Goal: Check status

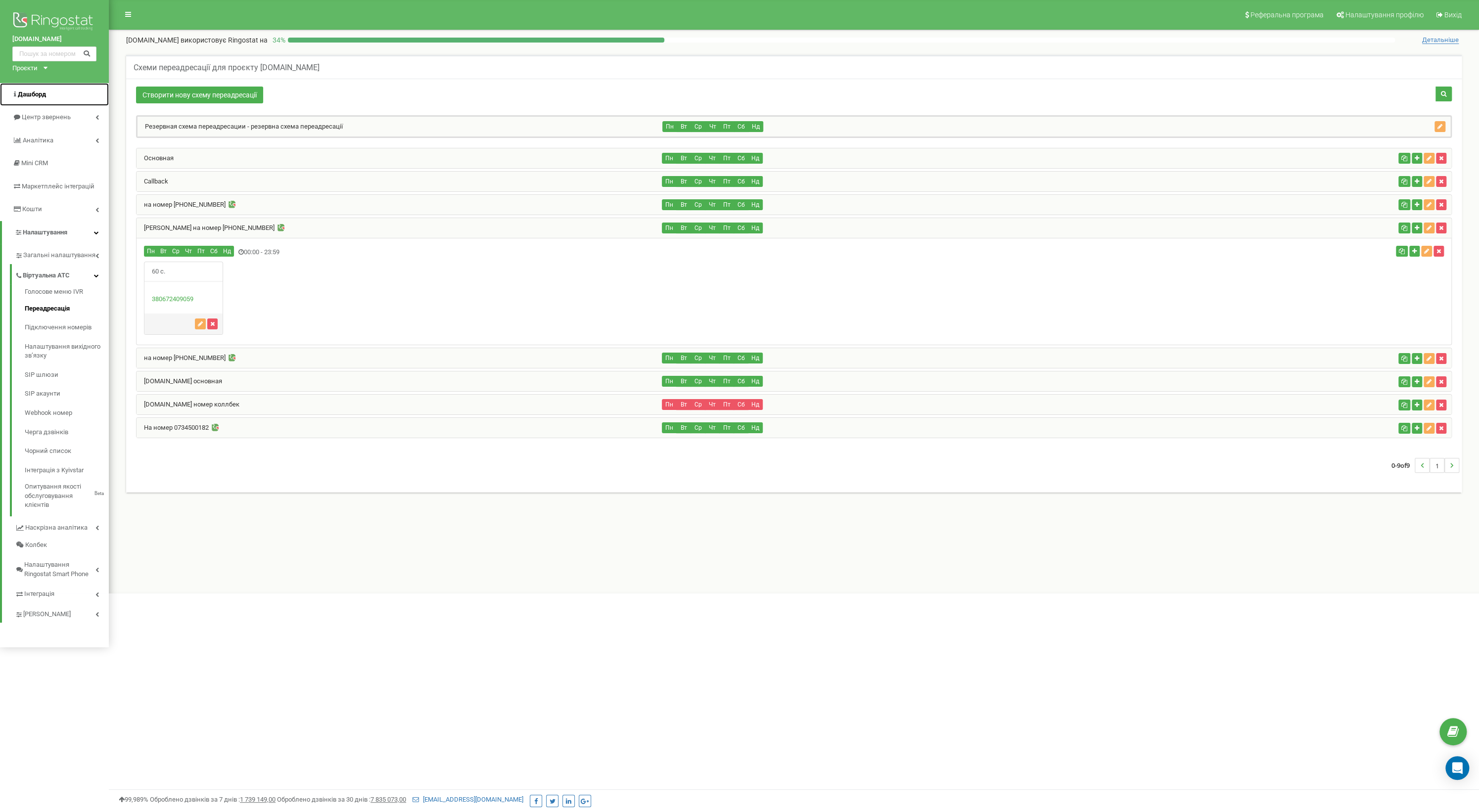
click at [59, 86] on link "Дашборд" at bounding box center [55, 95] width 109 height 23
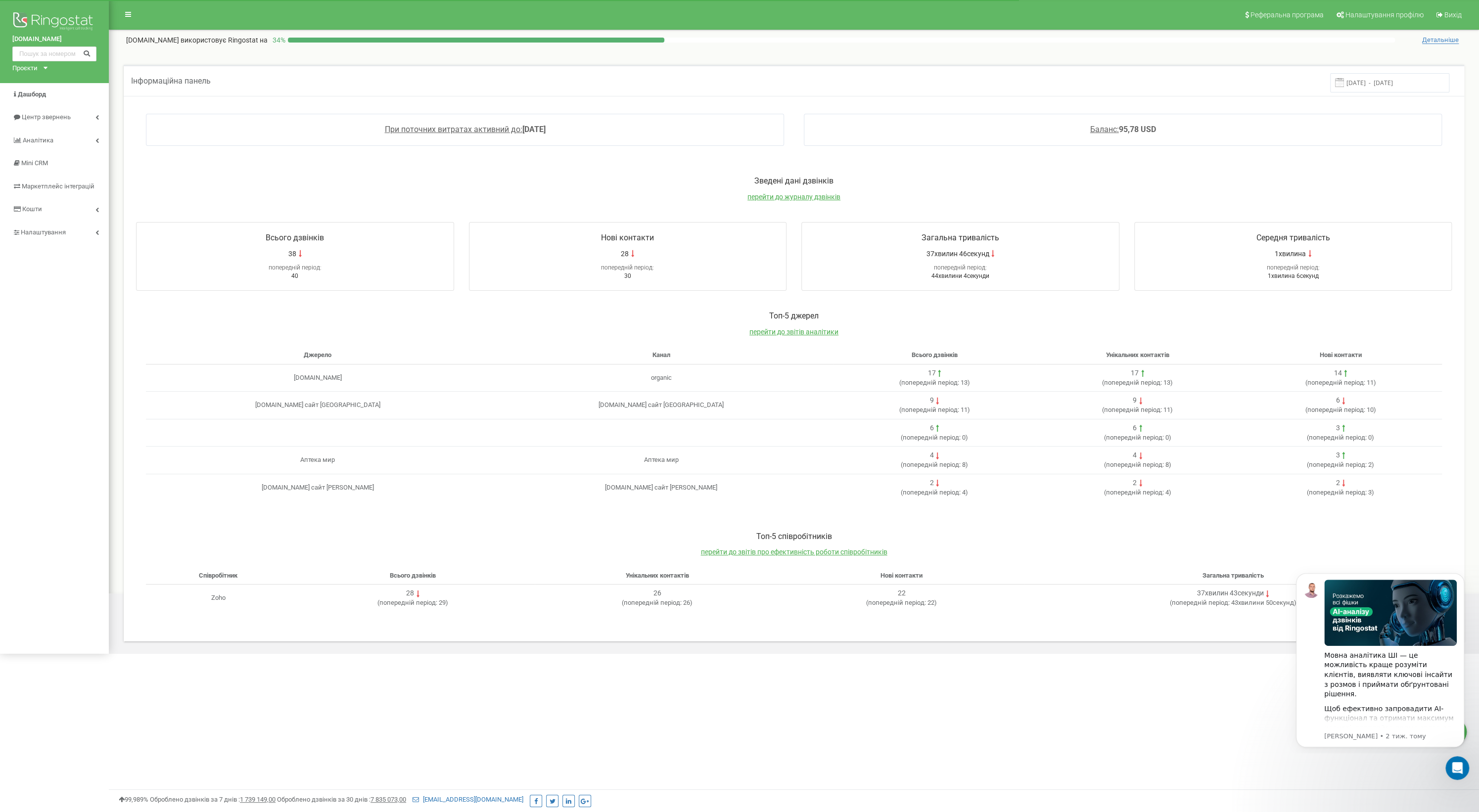
click at [1398, 86] on input "12.09.2025 - 19.09.2025" at bounding box center [1389, 83] width 119 height 19
click at [1245, 205] on div "19" at bounding box center [1243, 203] width 12 height 12
click at [1425, 256] on button "Застосувати" at bounding box center [1412, 263] width 48 height 13
type input "19.09.2025 - 19.09.2025"
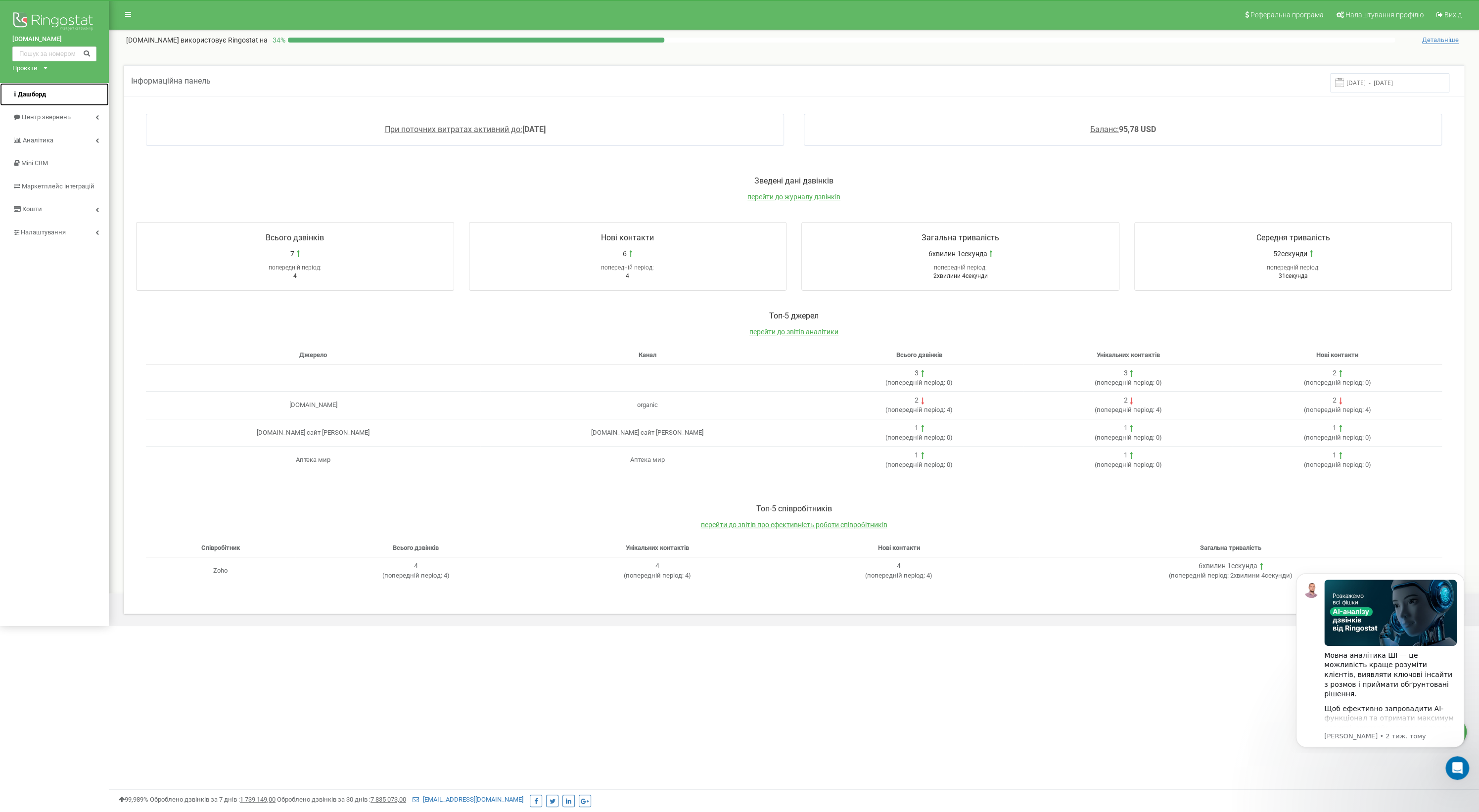
click at [45, 95] on span "Дашборд" at bounding box center [32, 94] width 28 height 8
